Goal: Check status: Check status

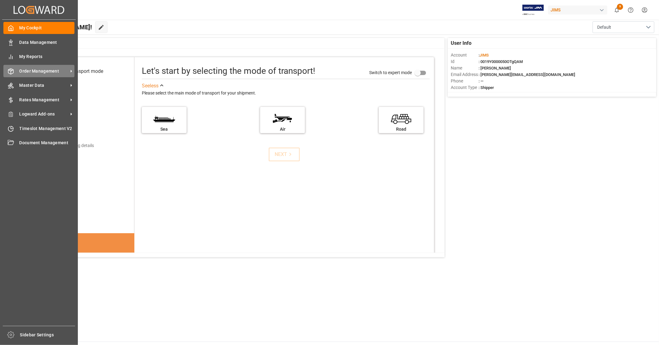
click at [26, 72] on span "Order Management" at bounding box center [43, 71] width 49 height 6
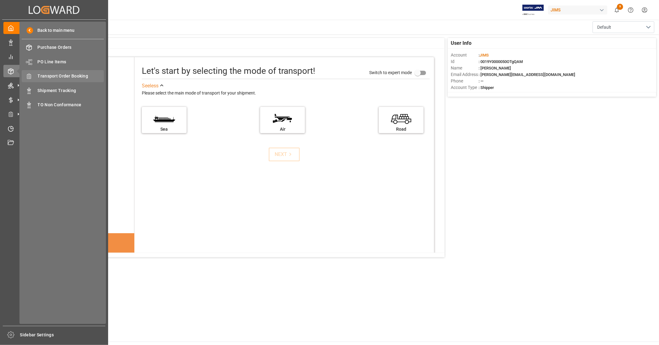
click at [75, 76] on span "Transport Order Booking" at bounding box center [71, 76] width 66 height 6
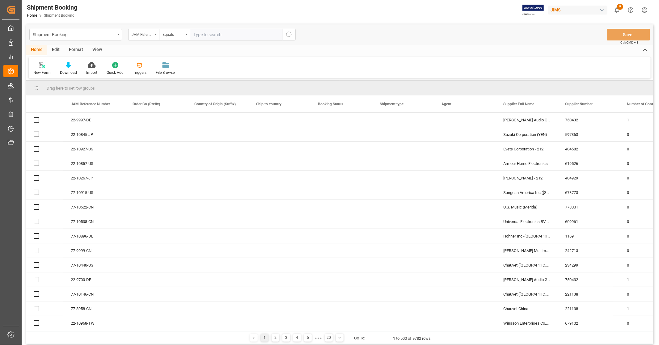
click at [218, 34] on input "text" at bounding box center [236, 35] width 93 height 12
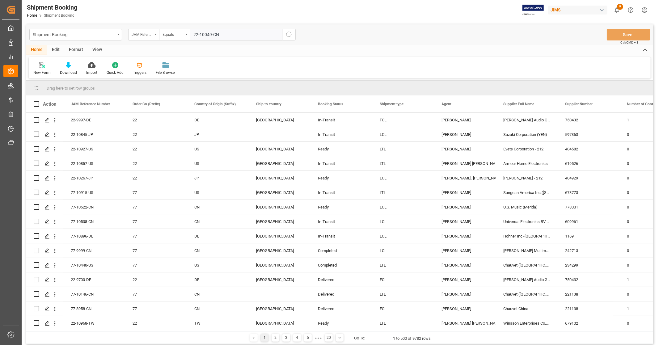
type input "22-10049-CN"
click at [289, 33] on icon "search button" at bounding box center [289, 34] width 7 height 7
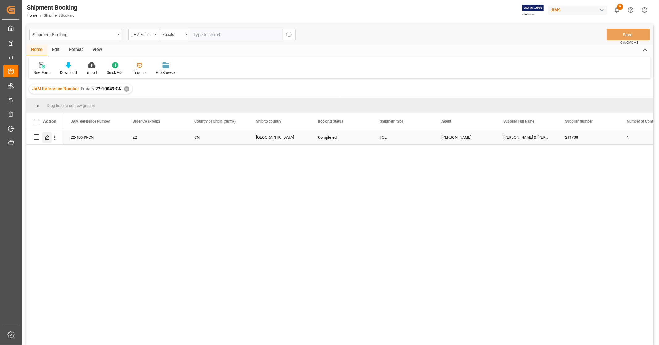
click at [47, 138] on icon "Press SPACE to select this row." at bounding box center [47, 137] width 5 height 5
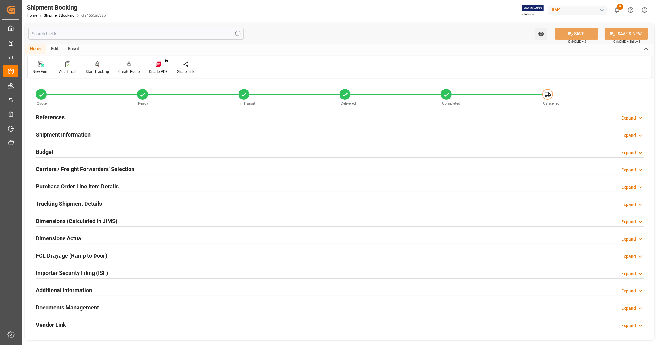
scroll to position [103, 0]
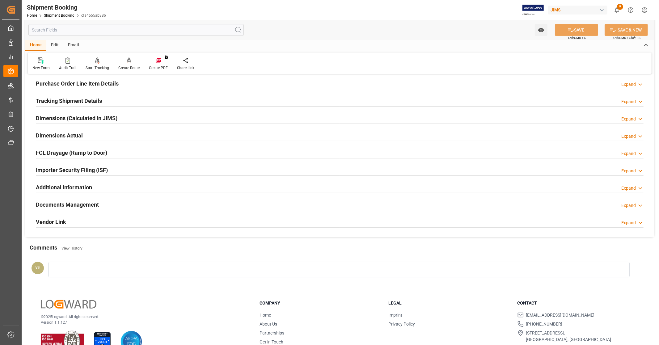
click at [122, 204] on div "Documents Management Expand" at bounding box center [340, 204] width 608 height 12
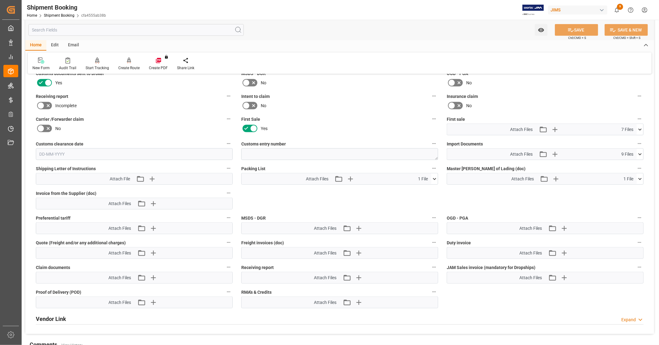
scroll to position [275, 0]
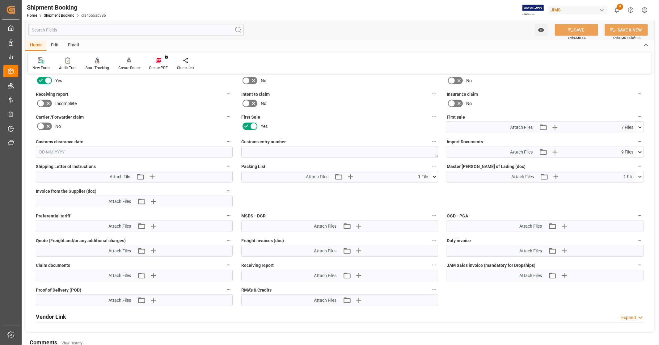
click at [638, 124] on icon at bounding box center [640, 127] width 6 height 6
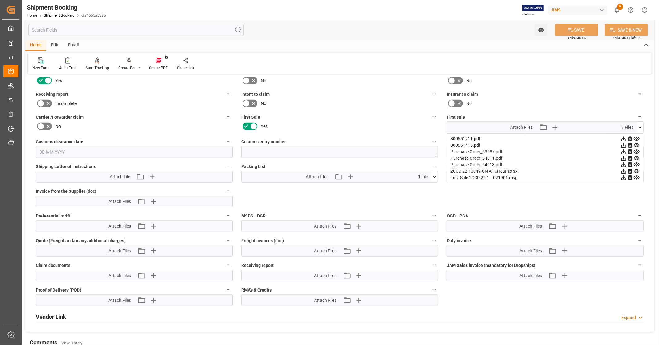
click at [623, 170] on icon at bounding box center [624, 171] width 6 height 6
click at [641, 126] on icon at bounding box center [640, 127] width 6 height 6
